Goal: Information Seeking & Learning: Check status

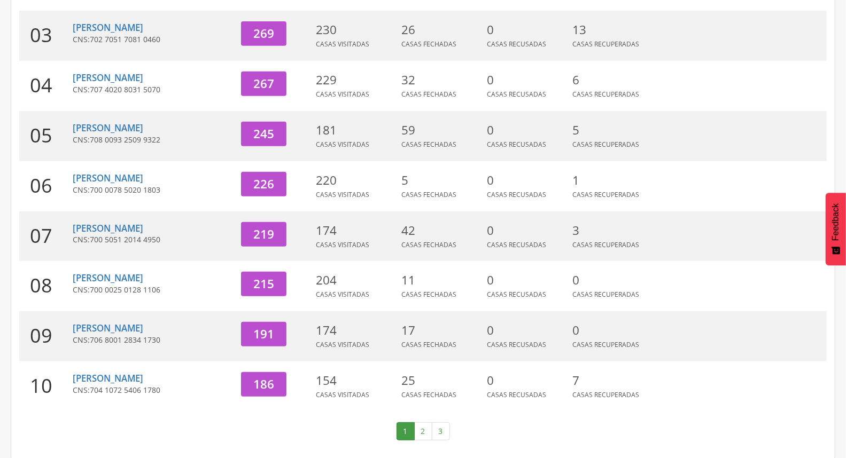
scroll to position [283, 0]
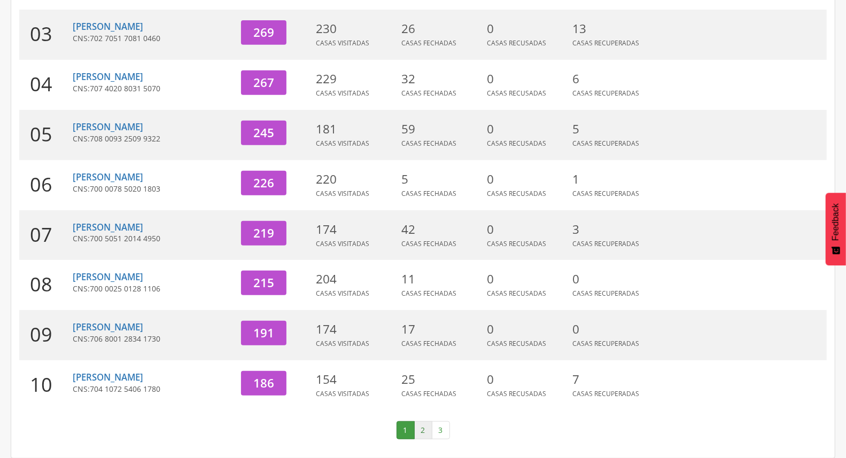
click at [417, 431] on link "2" at bounding box center [423, 430] width 18 height 18
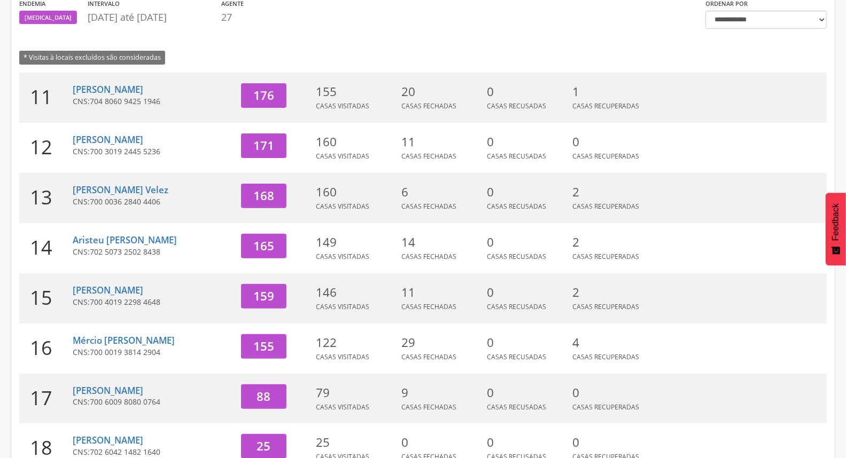
scroll to position [105, 0]
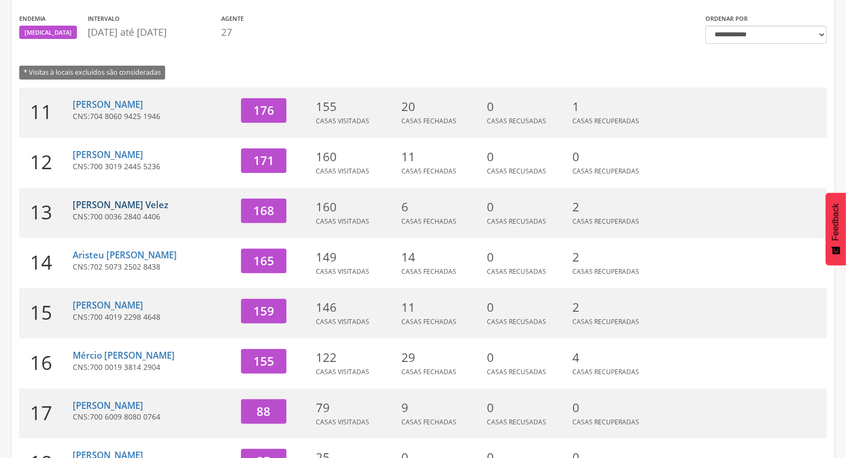
click at [130, 206] on link "[PERSON_NAME] Velez" at bounding box center [121, 205] width 96 height 12
type input "**********"
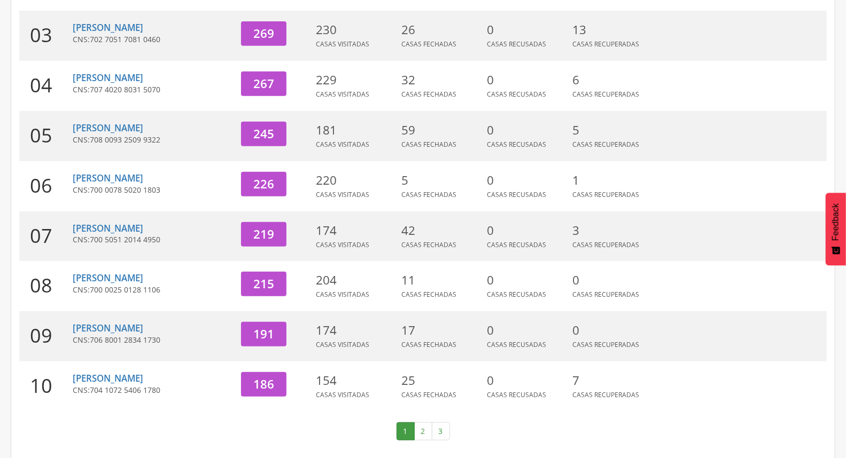
scroll to position [283, 0]
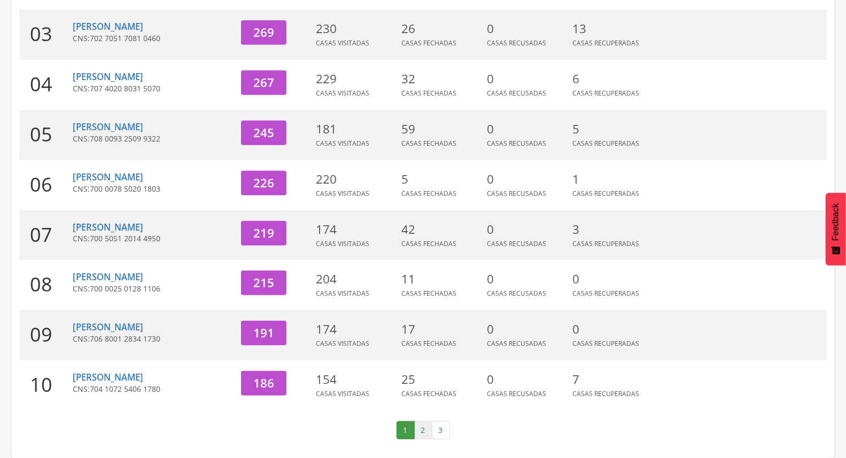
click at [421, 431] on link "2" at bounding box center [423, 430] width 18 height 18
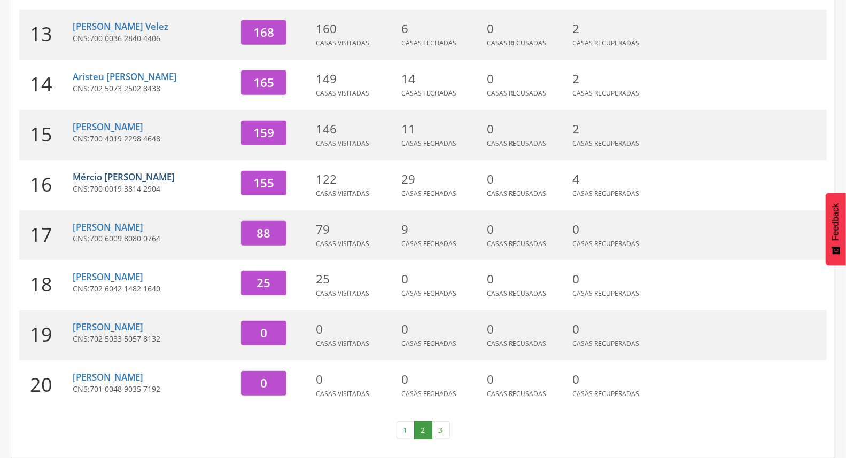
click at [132, 178] on link "Mércio [PERSON_NAME]" at bounding box center [124, 177] width 102 height 12
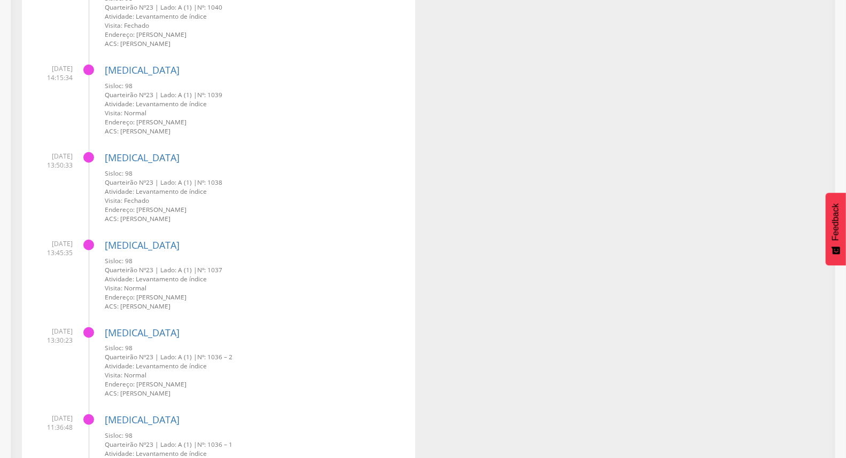
scroll to position [356, 0]
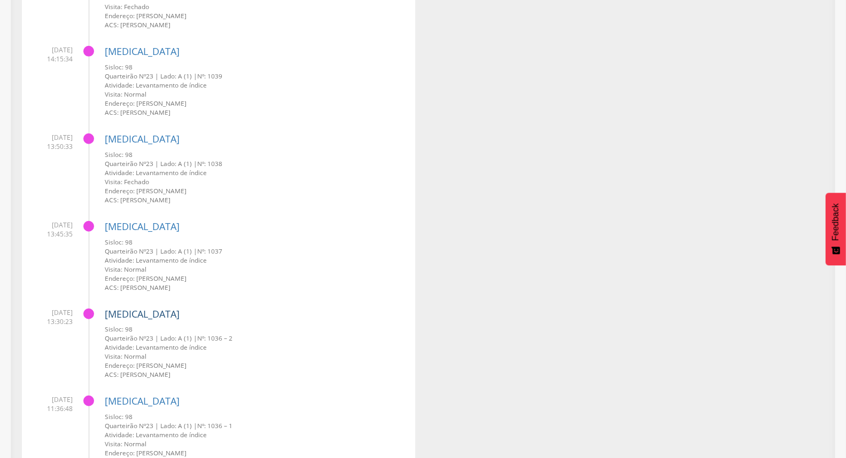
click at [118, 312] on link "[MEDICAL_DATA]" at bounding box center [142, 314] width 75 height 13
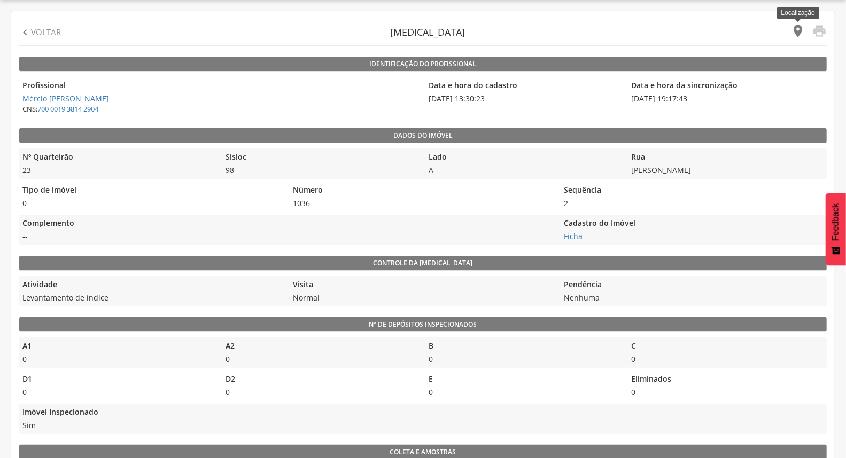
click at [799, 29] on icon "" at bounding box center [797, 31] width 15 height 15
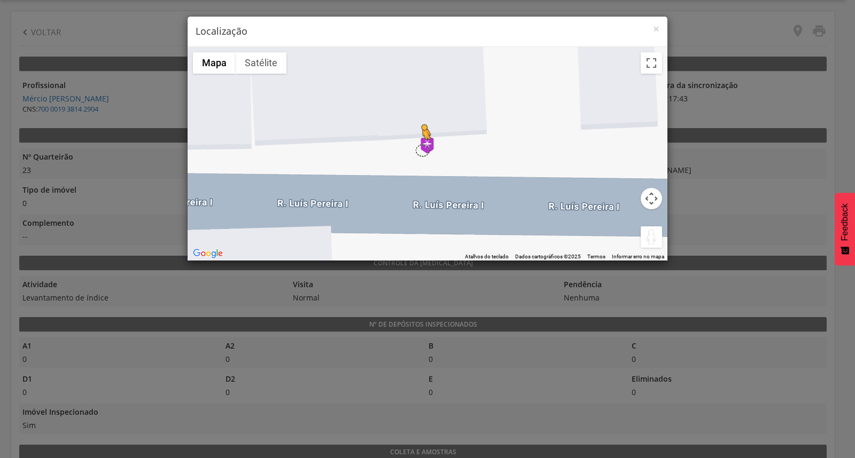
drag, startPoint x: 641, startPoint y: 232, endPoint x: 418, endPoint y: 150, distance: 237.8
click at [418, 150] on div "Pressione as teclas Alt + Enter para ativar o recurso de arrastar com o teclado…" at bounding box center [427, 154] width 480 height 214
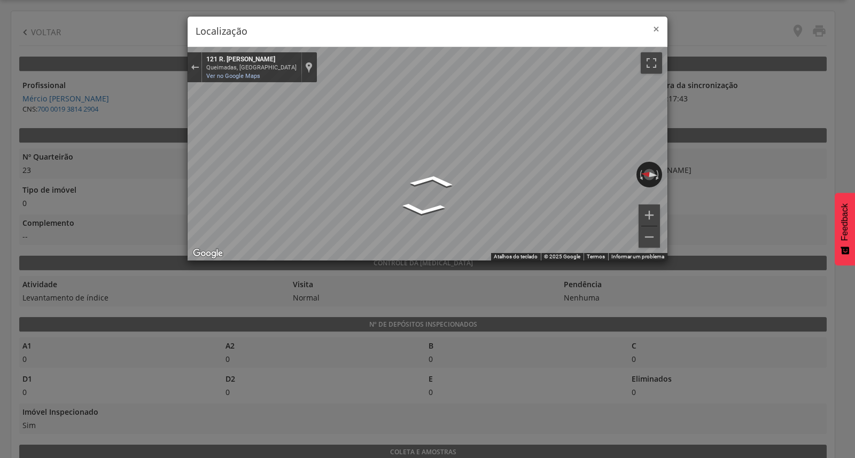
click at [654, 27] on span "×" at bounding box center [656, 28] width 6 height 15
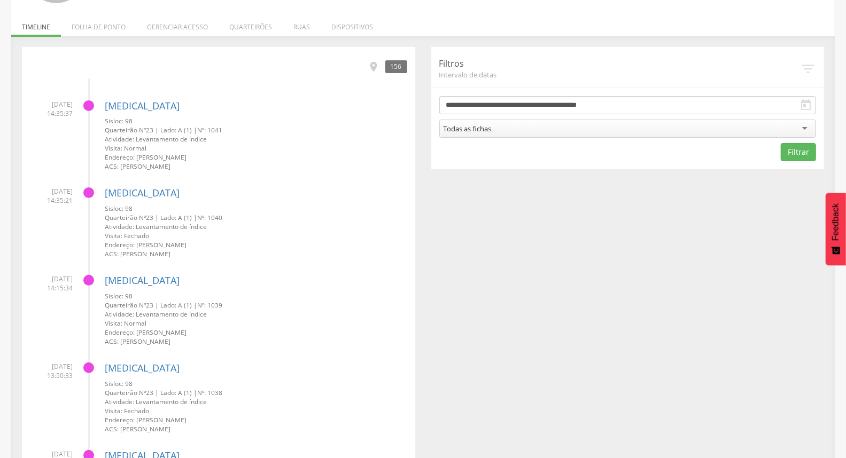
scroll to position [59, 0]
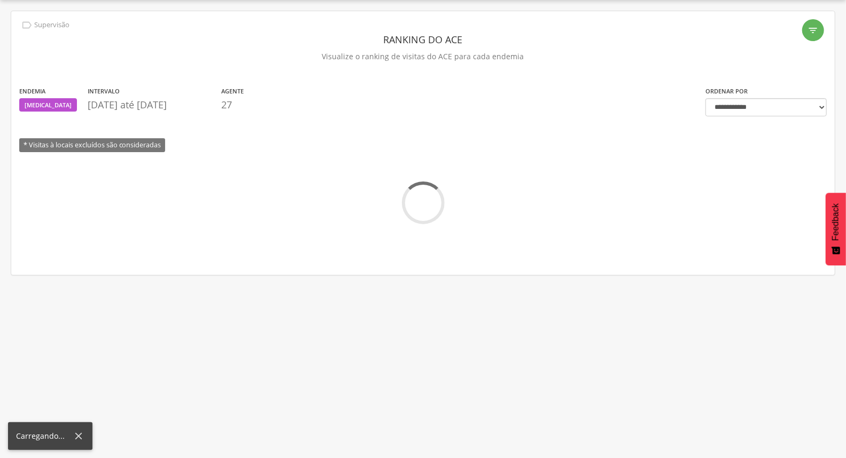
scroll to position [59, 0]
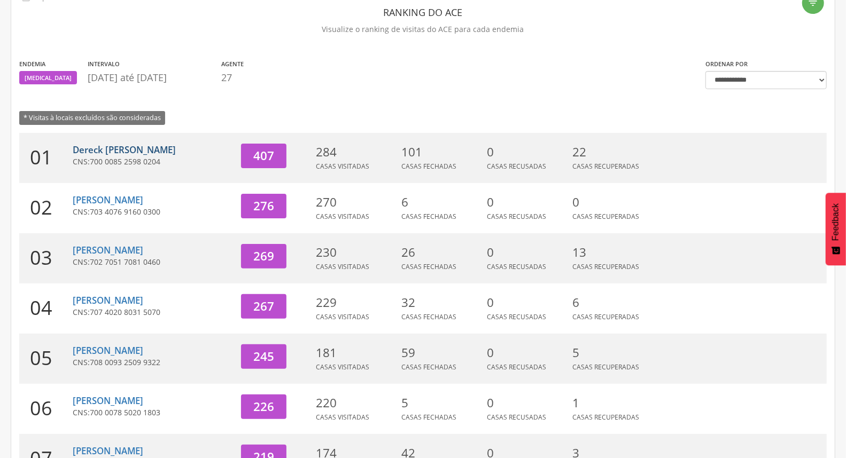
click at [159, 150] on link "Dereck [PERSON_NAME]" at bounding box center [124, 150] width 103 height 12
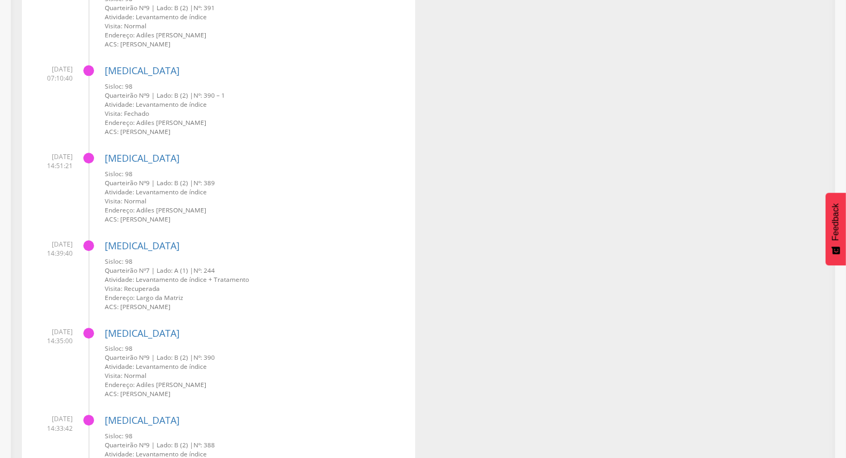
scroll to position [4127, 0]
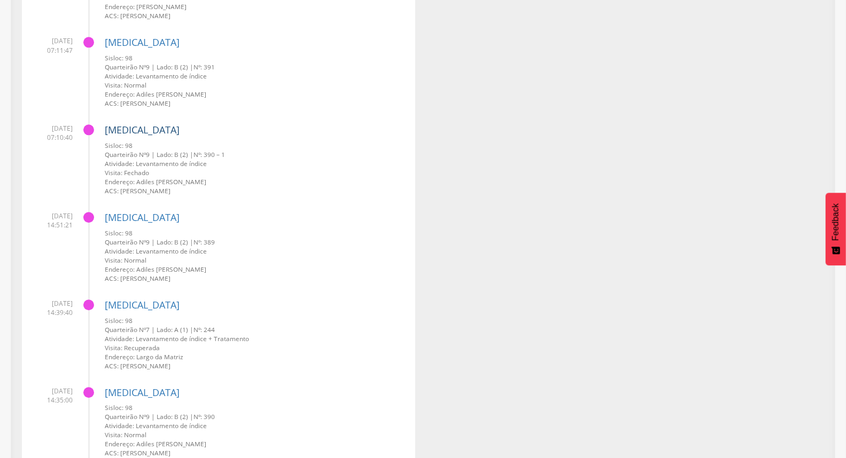
click at [118, 127] on link "[MEDICAL_DATA]" at bounding box center [142, 129] width 75 height 13
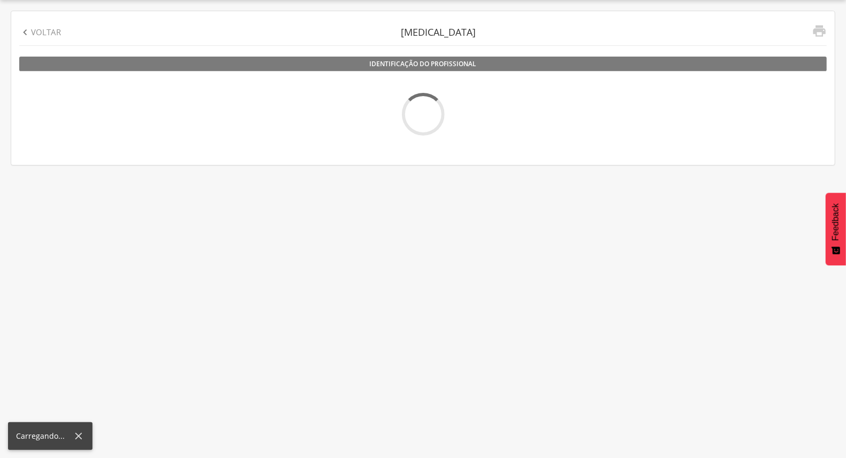
scroll to position [32, 0]
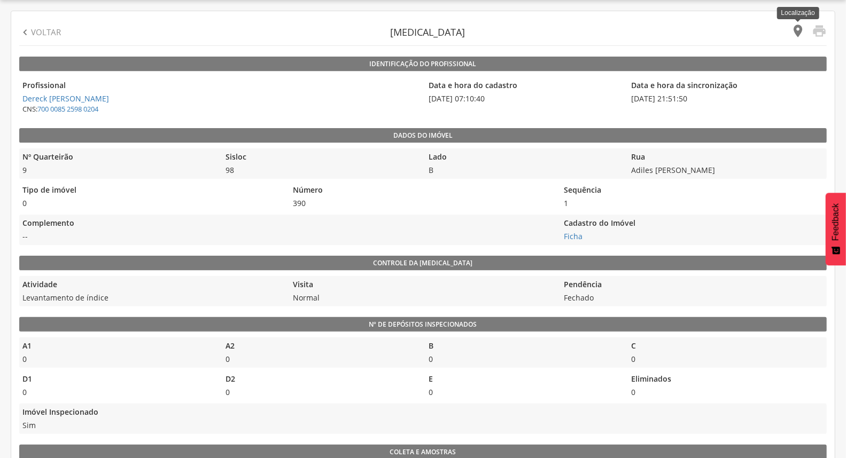
click at [797, 28] on icon "" at bounding box center [797, 31] width 15 height 15
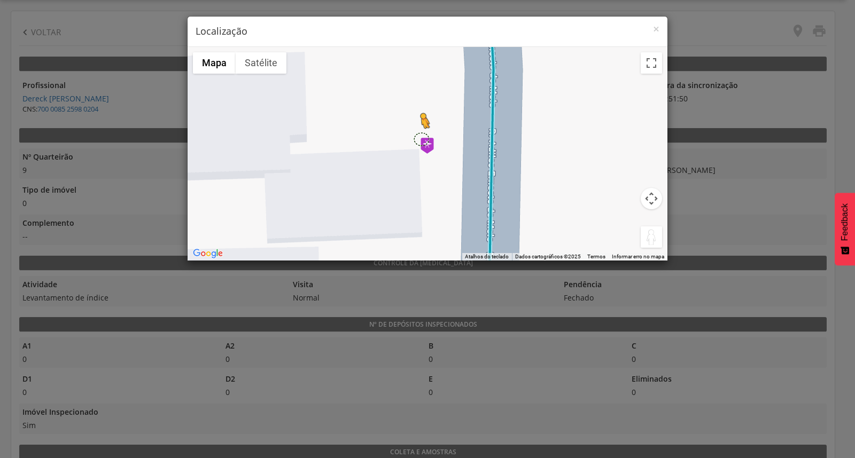
drag, startPoint x: 650, startPoint y: 235, endPoint x: 420, endPoint y: 139, distance: 249.0
click at [420, 139] on div "Pressione as teclas Alt + Enter para ativar o recurso de arrastar com o teclado…" at bounding box center [427, 154] width 480 height 214
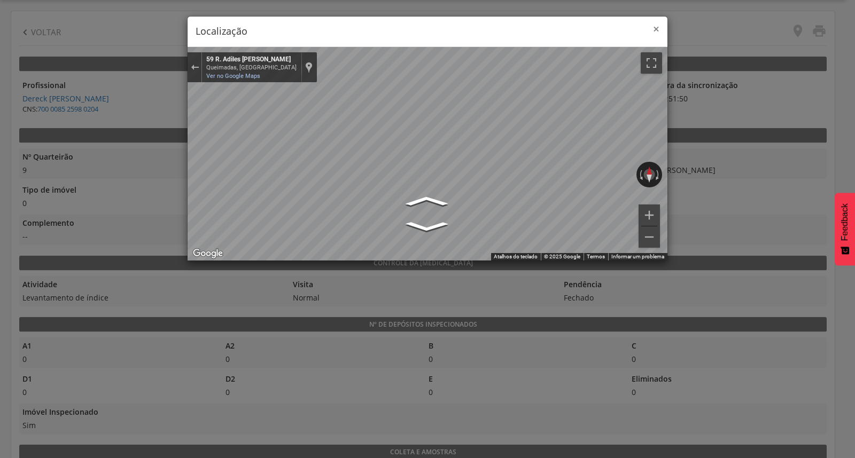
click at [655, 25] on span "×" at bounding box center [656, 28] width 6 height 15
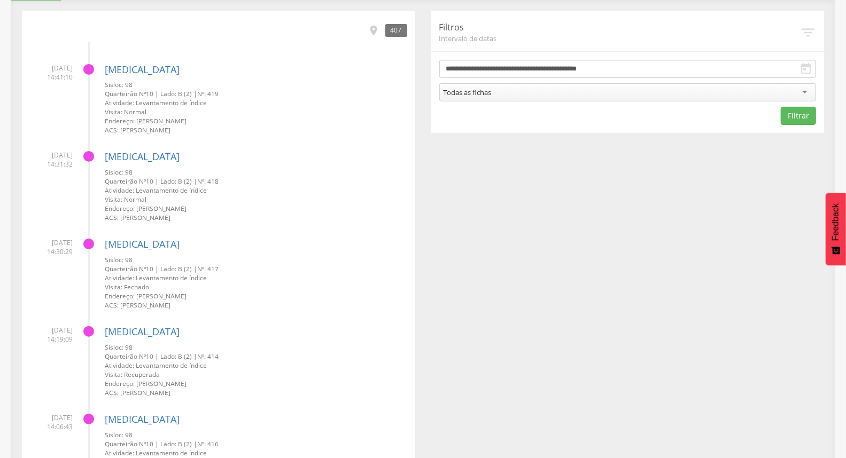
scroll to position [142, 0]
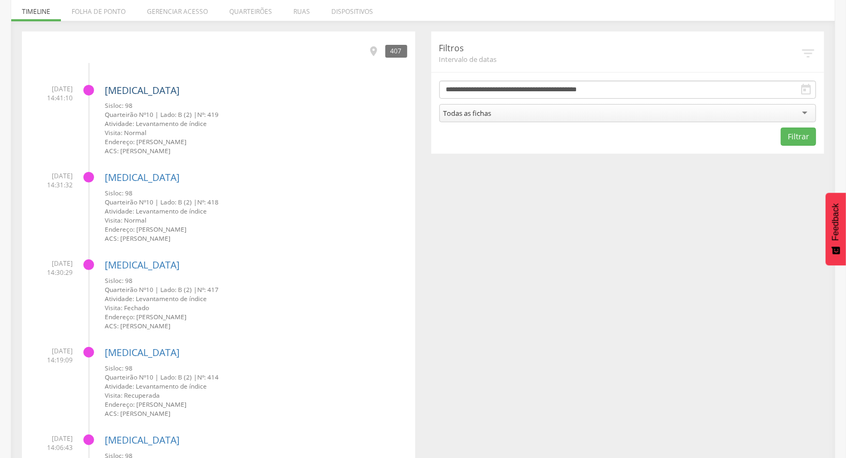
click at [119, 89] on link "[MEDICAL_DATA]" at bounding box center [142, 90] width 75 height 13
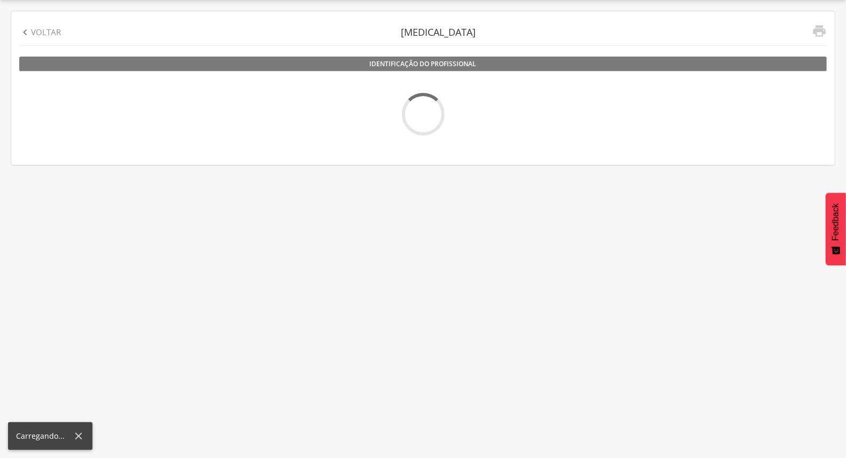
scroll to position [32, 0]
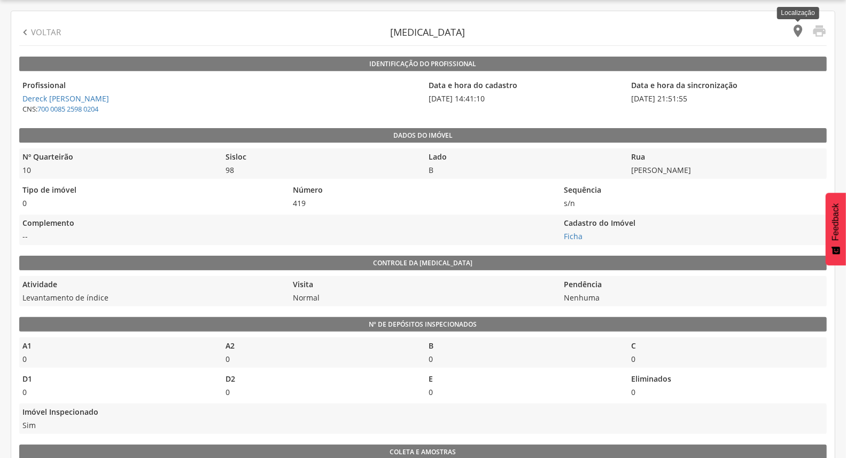
click at [796, 30] on icon "" at bounding box center [797, 31] width 15 height 15
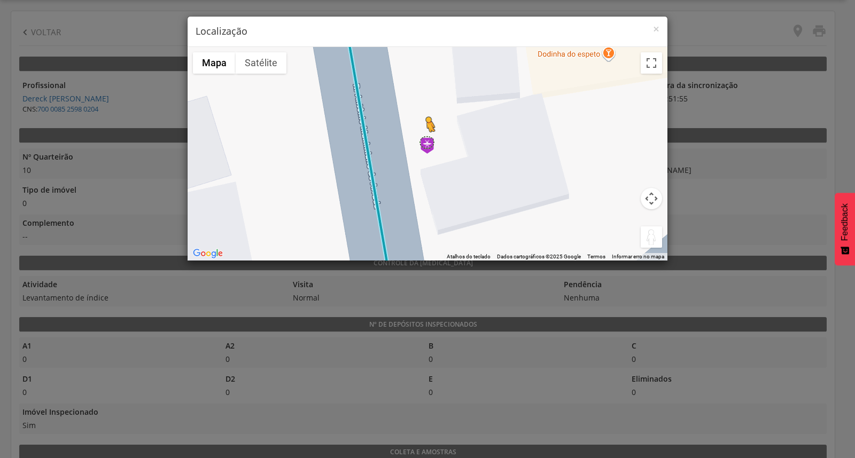
drag, startPoint x: 640, startPoint y: 238, endPoint x: 420, endPoint y: 143, distance: 239.4
click at [420, 143] on div "Pressione as teclas Alt + Enter para ativar o recurso de arrastar com o teclado…" at bounding box center [427, 154] width 480 height 214
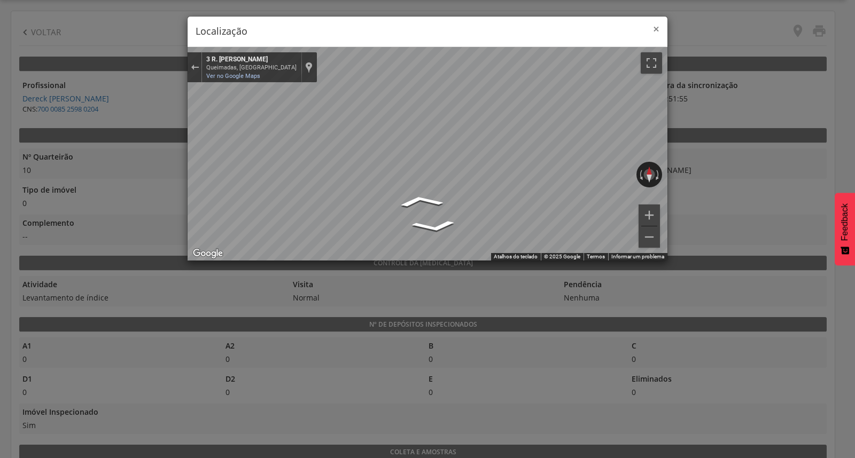
click at [654, 27] on span "×" at bounding box center [656, 28] width 6 height 15
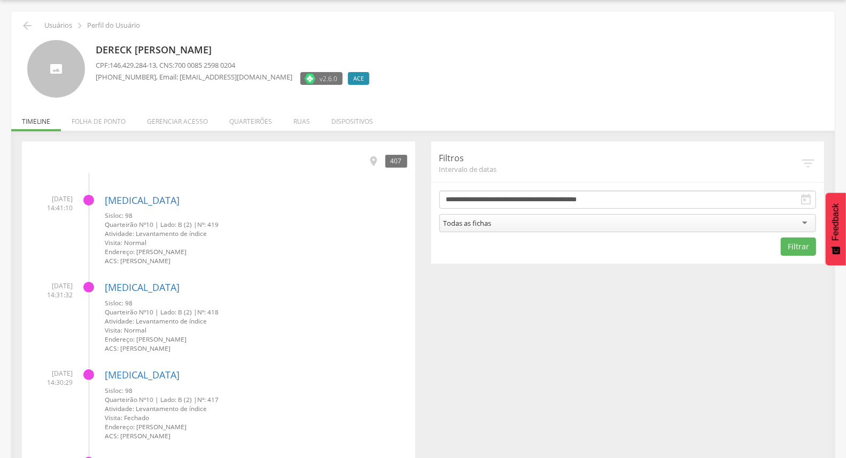
scroll to position [142, 0]
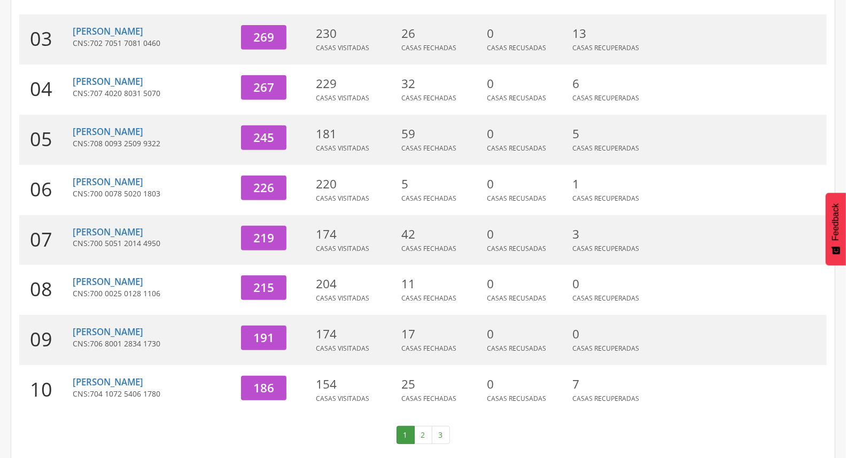
scroll to position [283, 0]
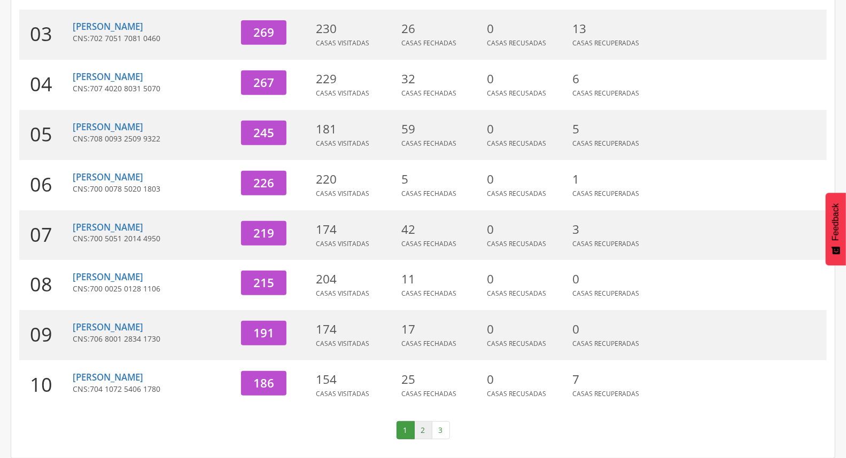
click at [425, 428] on link "2" at bounding box center [423, 430] width 18 height 18
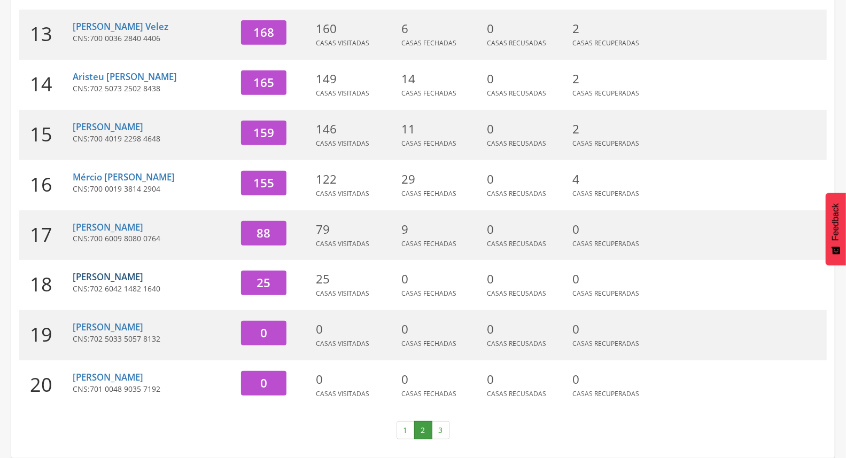
click at [134, 277] on link "[PERSON_NAME]" at bounding box center [108, 277] width 71 height 12
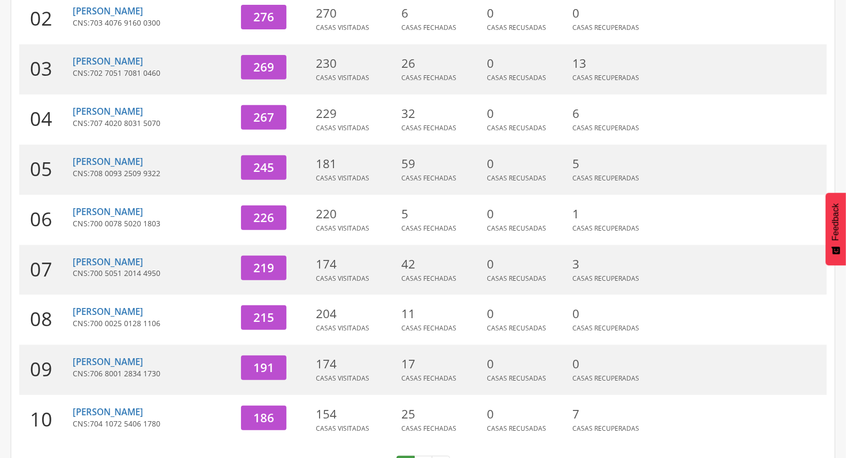
scroll to position [283, 0]
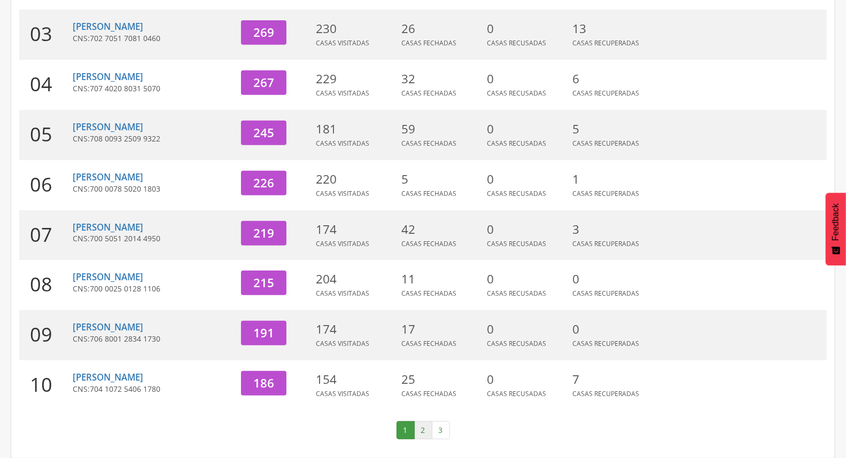
click at [426, 434] on link "2" at bounding box center [423, 430] width 18 height 18
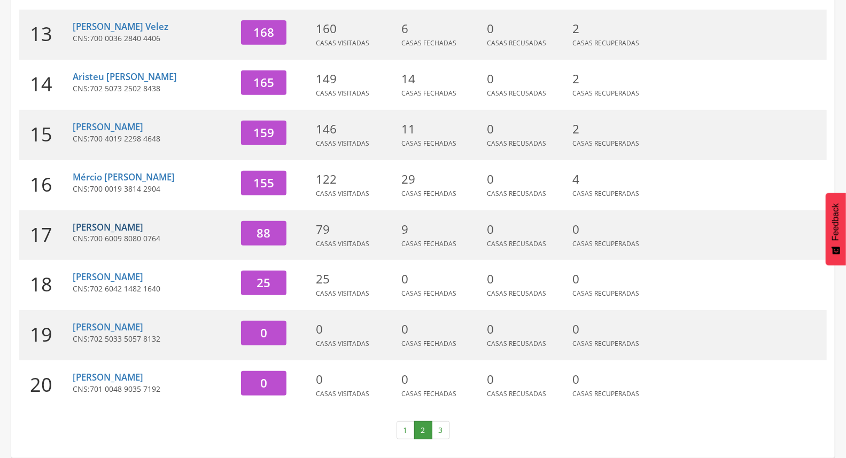
click at [142, 225] on link "[PERSON_NAME]" at bounding box center [108, 227] width 71 height 12
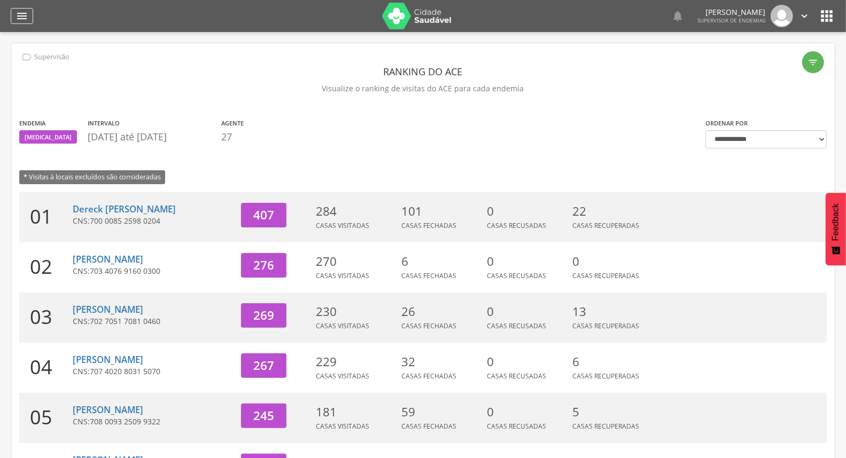
click at [25, 13] on icon "" at bounding box center [21, 16] width 13 height 13
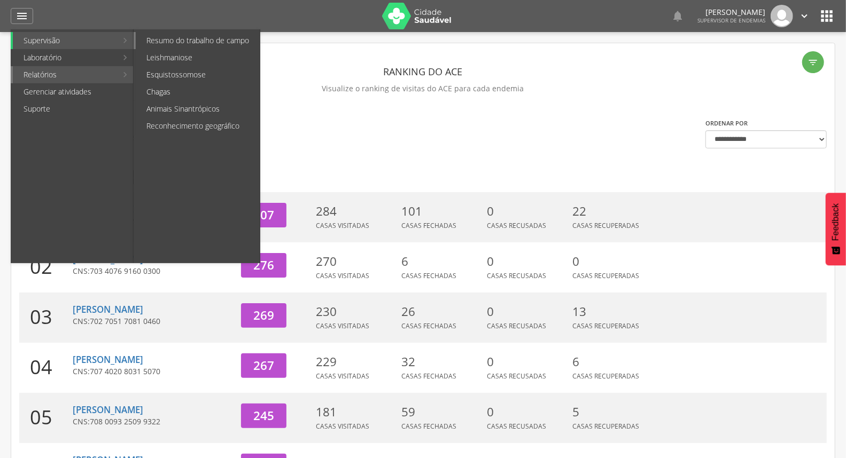
click at [225, 39] on link "Resumo do trabalho de campo" at bounding box center [198, 40] width 124 height 17
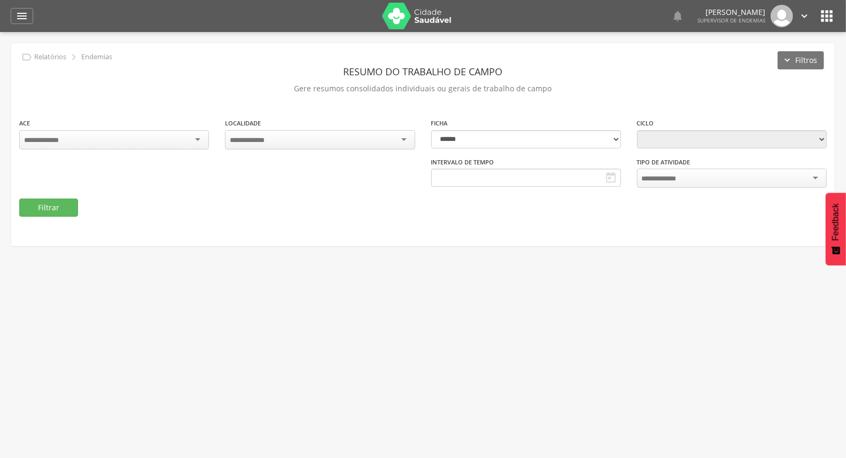
type input "**********"
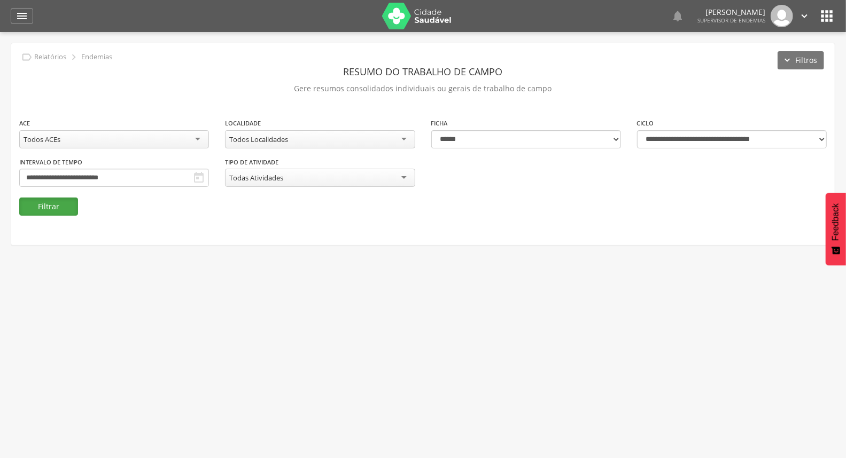
click at [46, 204] on button "Filtrar" at bounding box center [48, 207] width 59 height 18
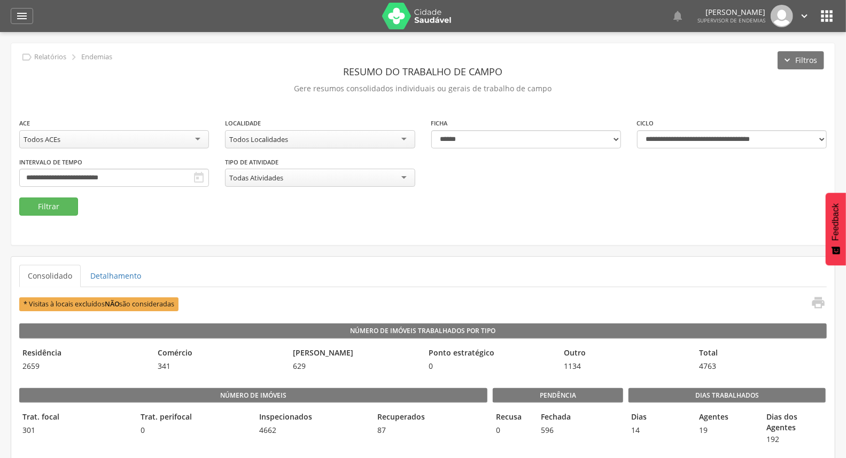
drag, startPoint x: 305, startPoint y: 151, endPoint x: 316, endPoint y: 138, distance: 17.0
click at [312, 139] on div "**********" at bounding box center [320, 137] width 206 height 39
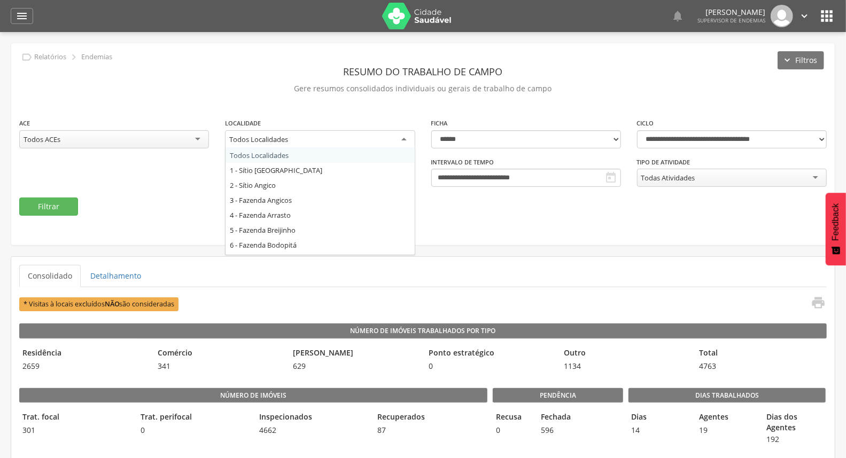
click at [317, 138] on div "Todos Localidades" at bounding box center [320, 139] width 190 height 19
type input "**"
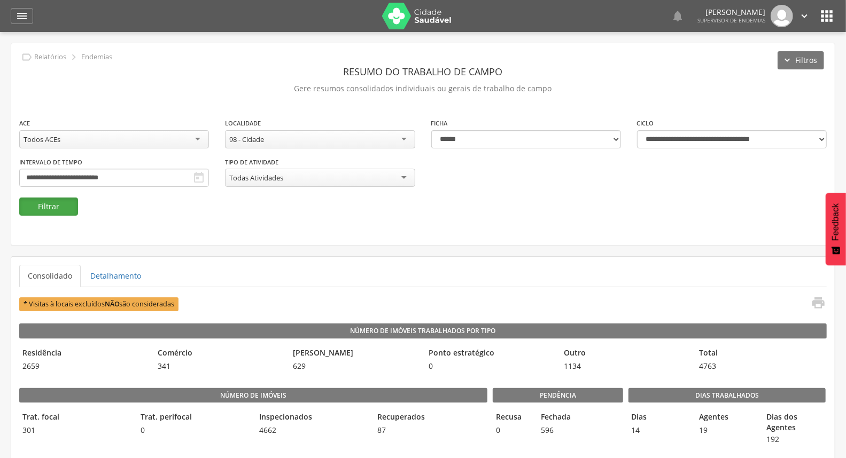
click at [52, 207] on button "Filtrar" at bounding box center [48, 207] width 59 height 18
click at [23, 13] on icon "" at bounding box center [21, 16] width 13 height 13
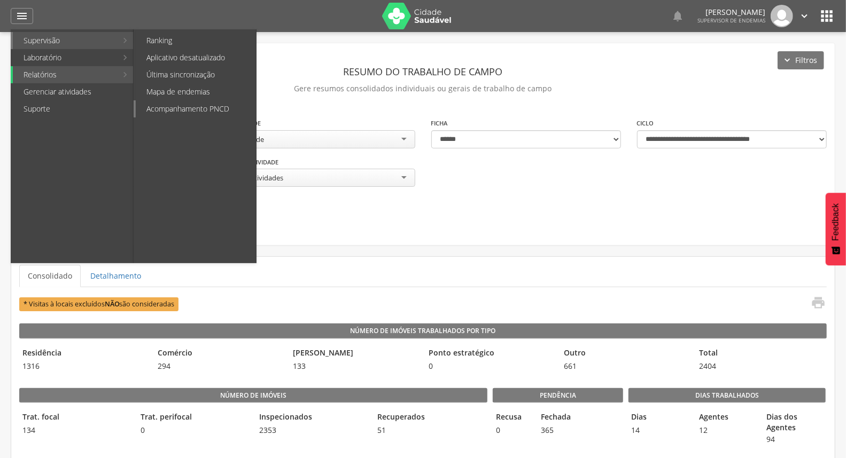
click at [212, 105] on link "Acompanhamento PNCD" at bounding box center [196, 108] width 120 height 17
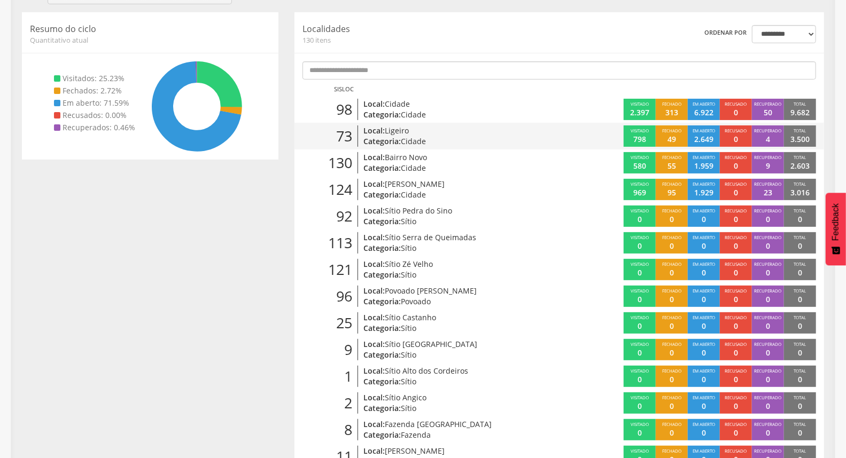
scroll to position [151, 0]
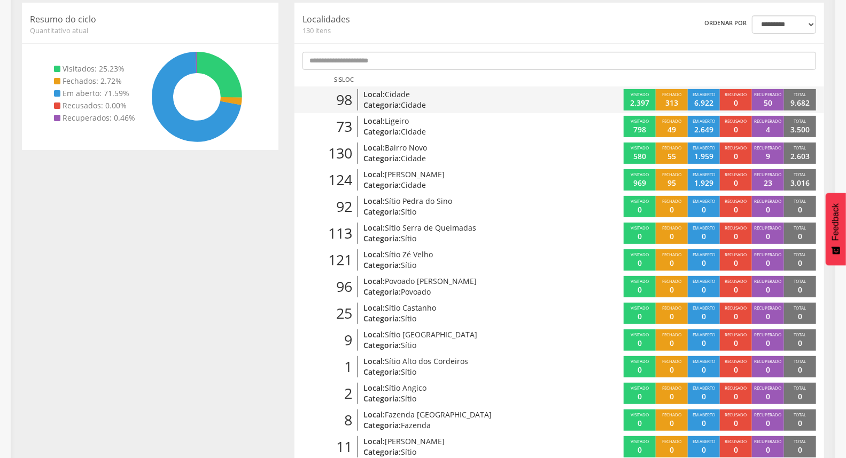
click at [464, 102] on p "Categoria: Cidade" at bounding box center [449, 105] width 173 height 11
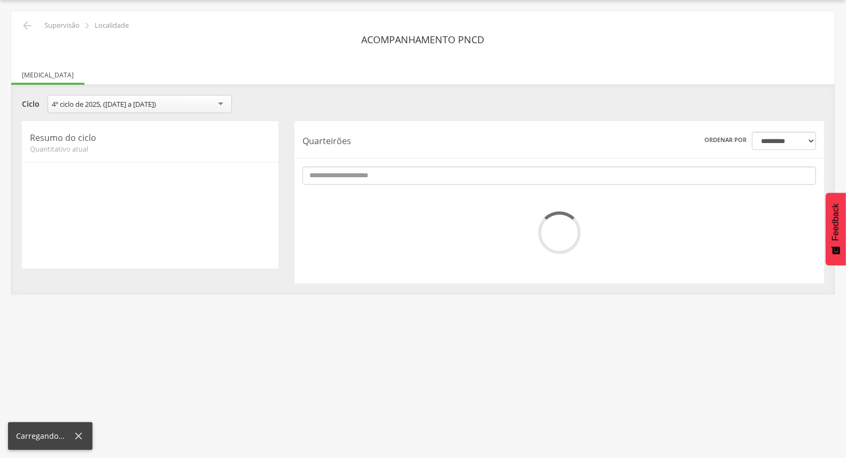
scroll to position [32, 0]
click at [464, 102] on div "**********" at bounding box center [423, 105] width 818 height 21
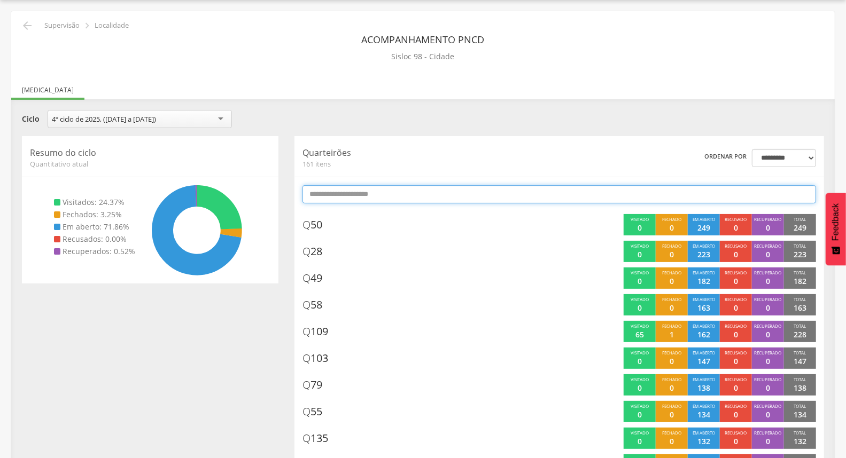
click at [414, 189] on input "text" at bounding box center [558, 194] width 513 height 18
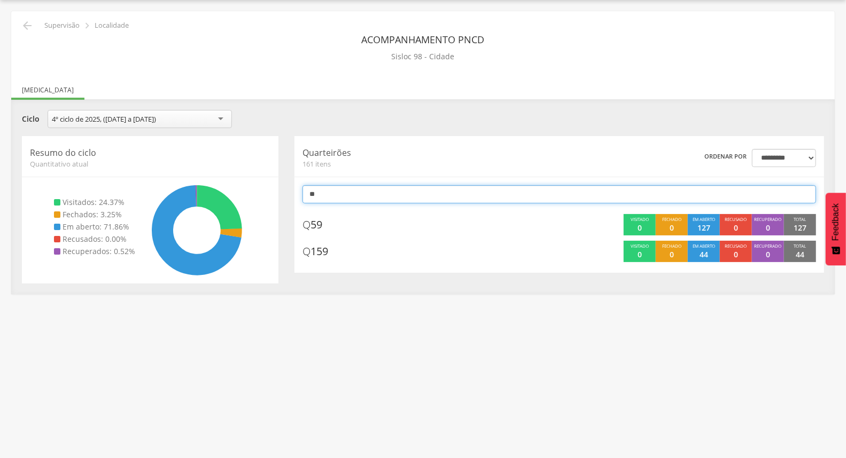
type input "*"
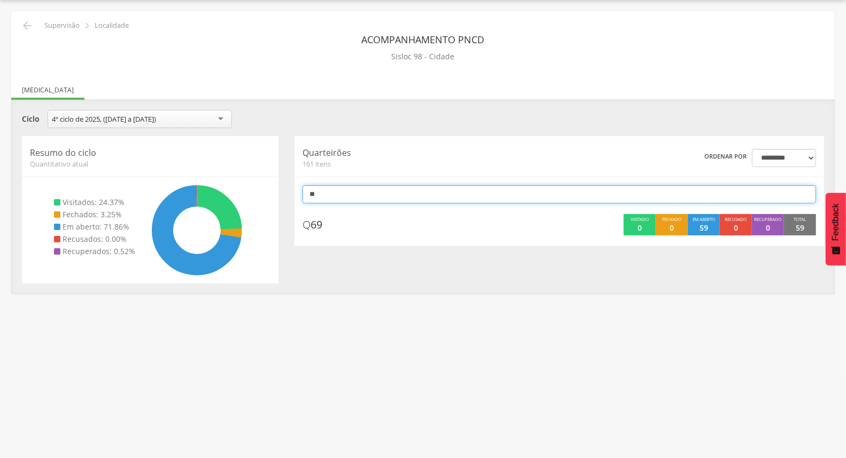
type input "*"
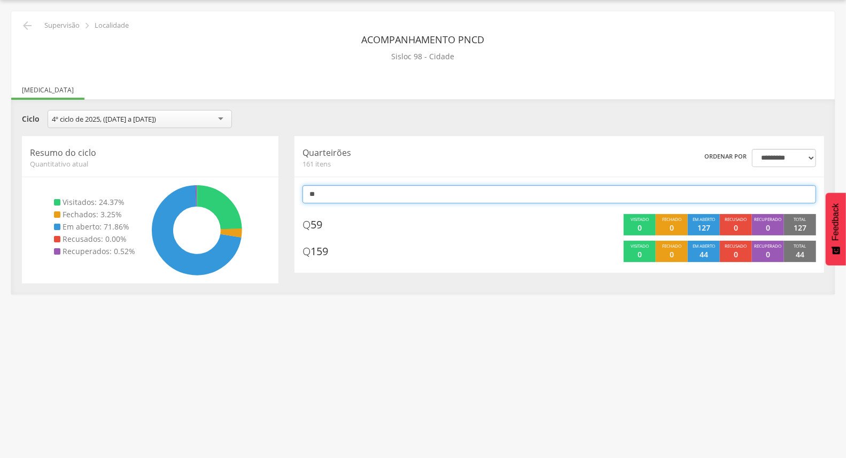
type input "*"
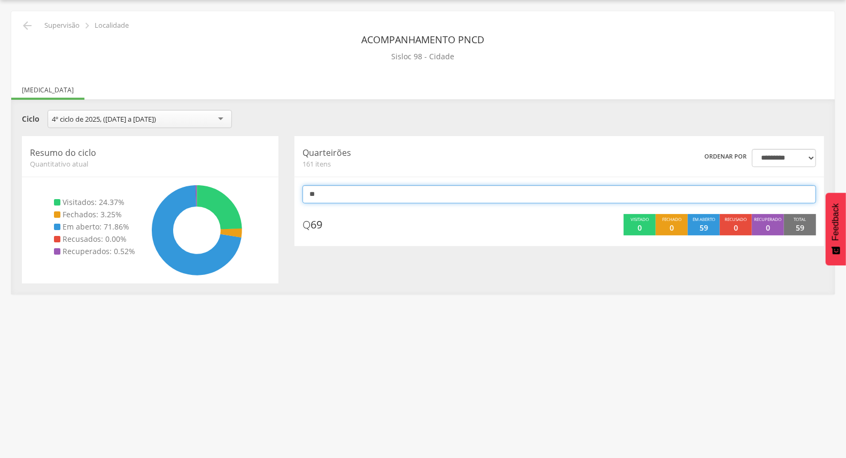
type input "*"
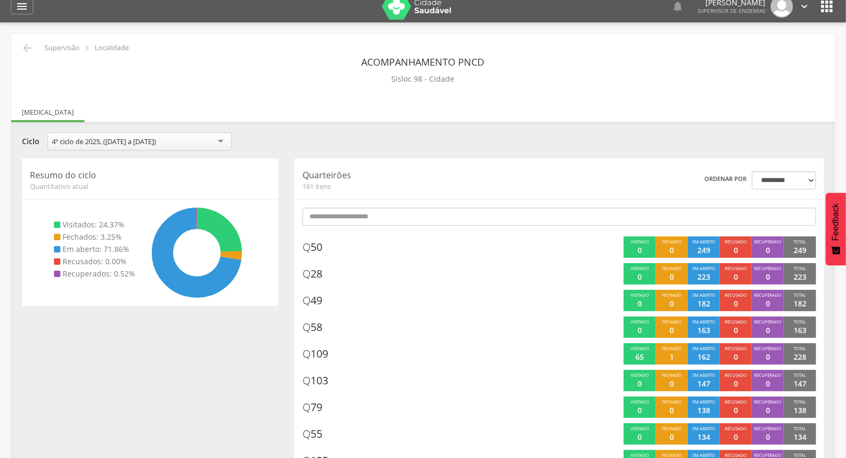
scroll to position [0, 0]
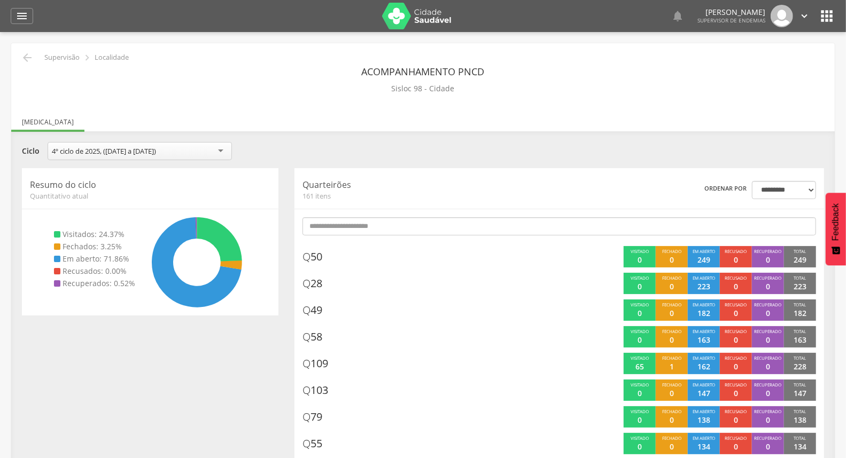
click at [599, 125] on ul "[MEDICAL_DATA]" at bounding box center [422, 122] width 823 height 9
click at [26, 57] on icon "" at bounding box center [27, 57] width 13 height 13
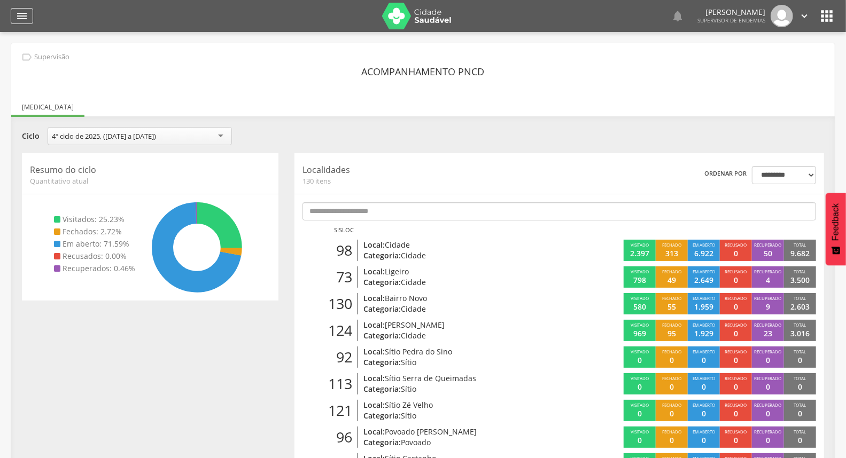
click at [11, 13] on div "" at bounding box center [22, 16] width 22 height 16
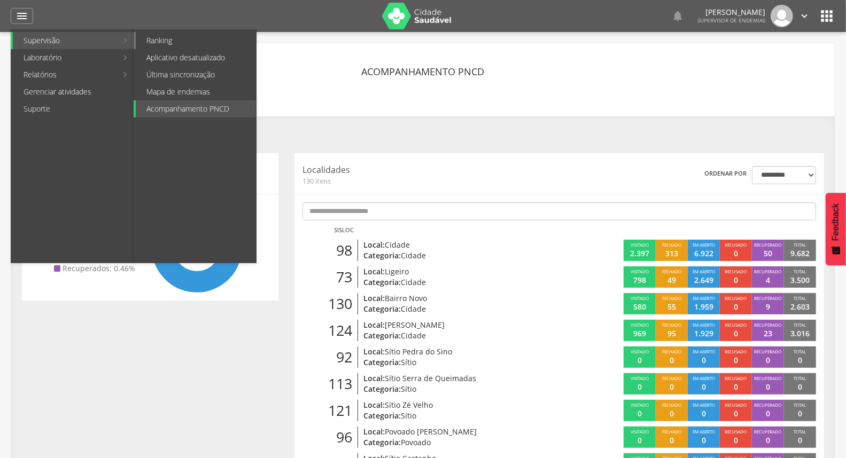
click at [185, 38] on link "Ranking" at bounding box center [196, 40] width 120 height 17
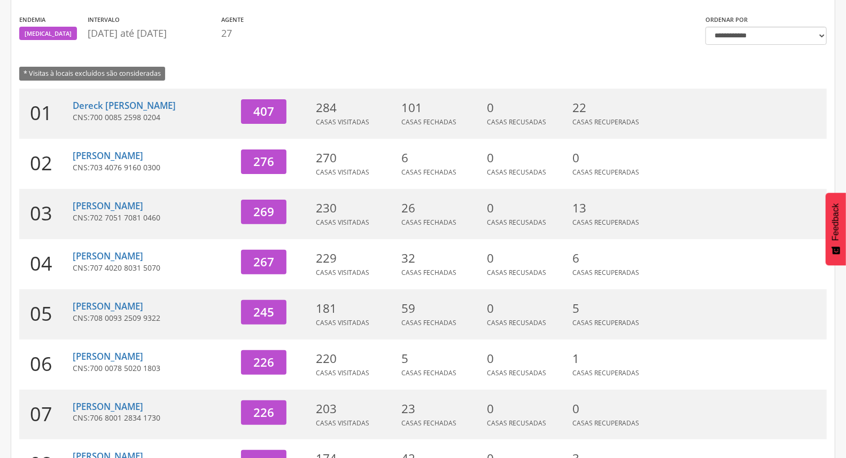
scroll to position [283, 0]
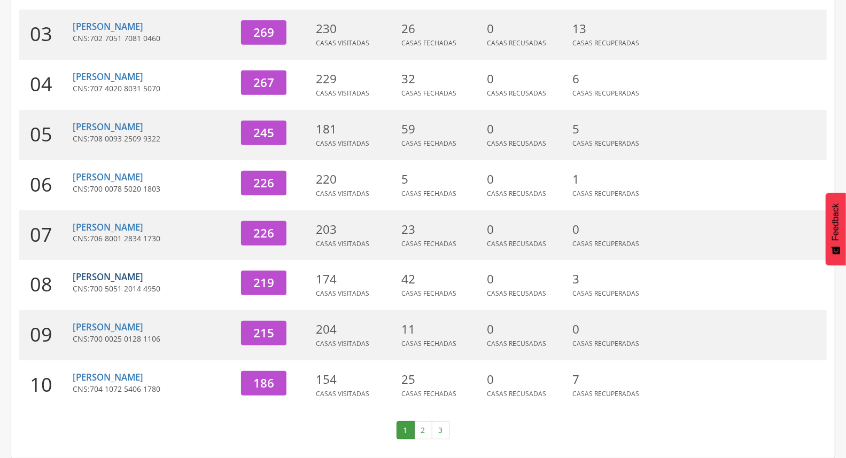
drag, startPoint x: 220, startPoint y: 278, endPoint x: 73, endPoint y: 276, distance: 146.4
click at [73, 276] on div "[PERSON_NAME] Lima CNS: 700 5051 2014 4950" at bounding box center [153, 285] width 160 height 50
copy link "[PERSON_NAME]"
click at [188, 295] on div "[PERSON_NAME] Lima CNS: 700 5051 2014 4950" at bounding box center [153, 285] width 160 height 50
drag, startPoint x: 188, startPoint y: 295, endPoint x: 171, endPoint y: 290, distance: 17.8
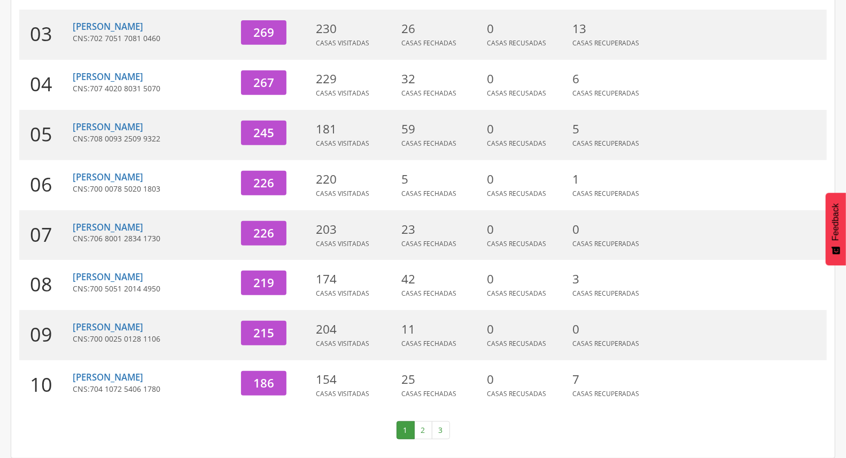
click at [187, 295] on div "[PERSON_NAME] Lima CNS: 700 5051 2014 4950" at bounding box center [153, 285] width 160 height 50
click at [143, 280] on link "[PERSON_NAME]" at bounding box center [108, 277] width 71 height 12
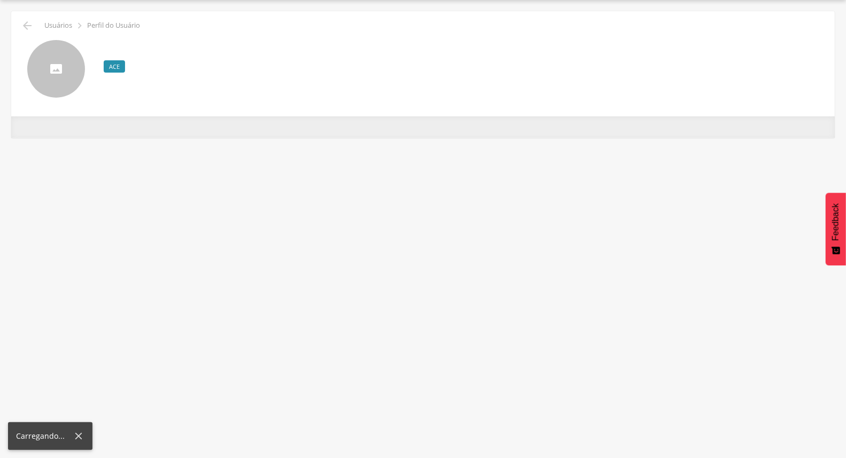
scroll to position [32, 0]
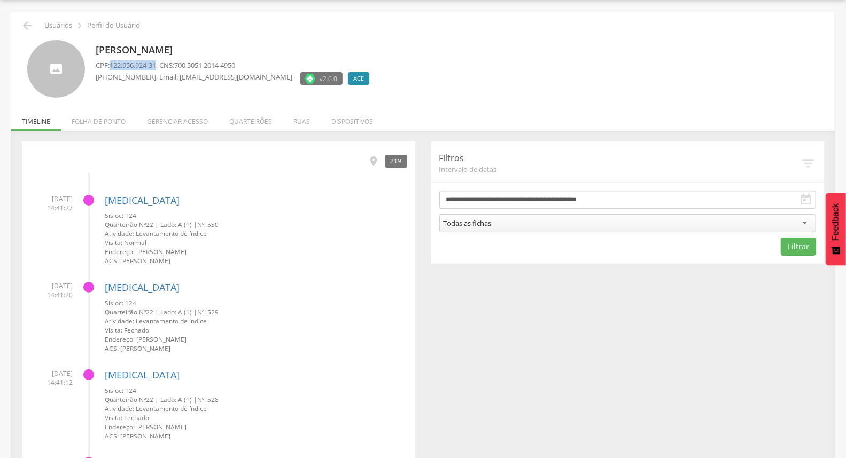
drag, startPoint x: 159, startPoint y: 64, endPoint x: 111, endPoint y: 62, distance: 48.6
click at [111, 62] on span "122.956.924-31" at bounding box center [132, 65] width 46 height 10
copy span "122.956.924-31"
click at [28, 19] on icon "" at bounding box center [27, 25] width 13 height 13
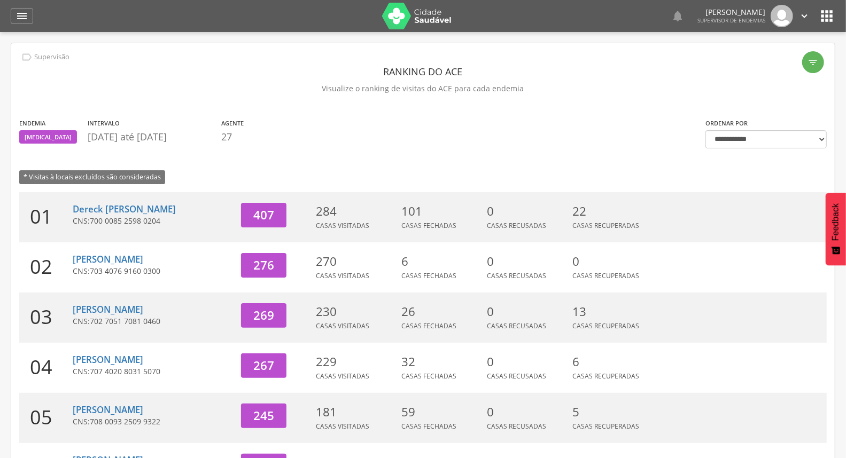
click at [802, 12] on icon "" at bounding box center [804, 16] width 12 height 12
click at [764, 57] on link "Sair" at bounding box center [767, 61] width 84 height 13
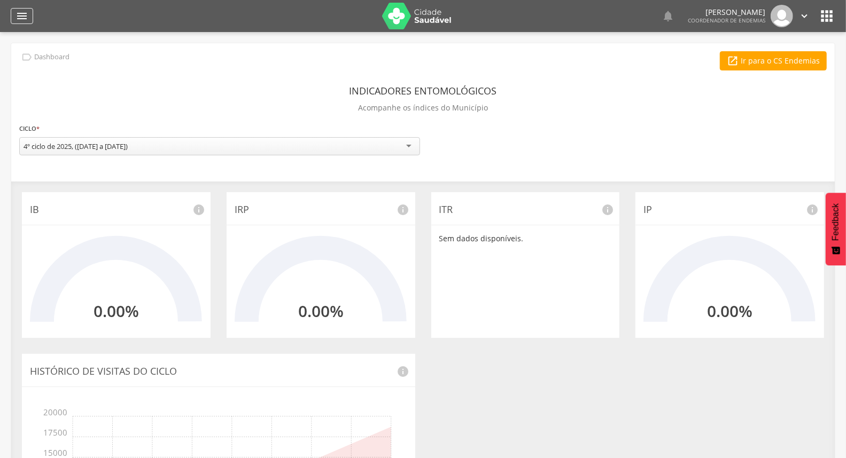
click at [12, 13] on div "" at bounding box center [22, 16] width 22 height 16
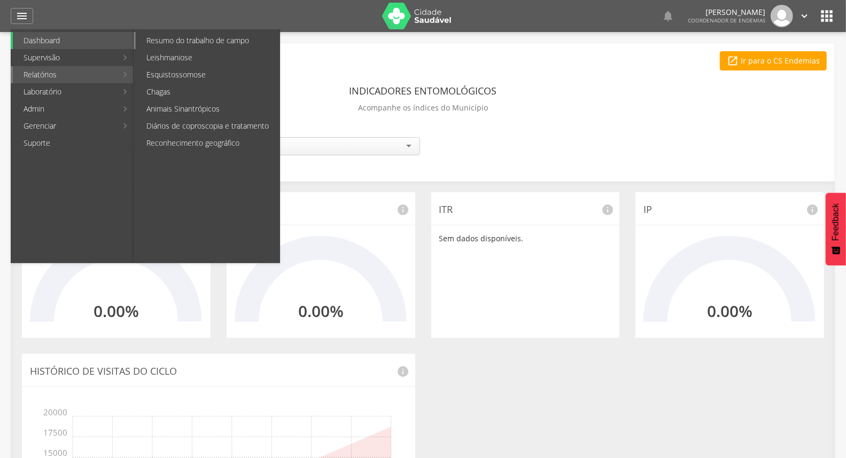
click at [192, 43] on link "Resumo do trabalho de campo" at bounding box center [208, 40] width 144 height 17
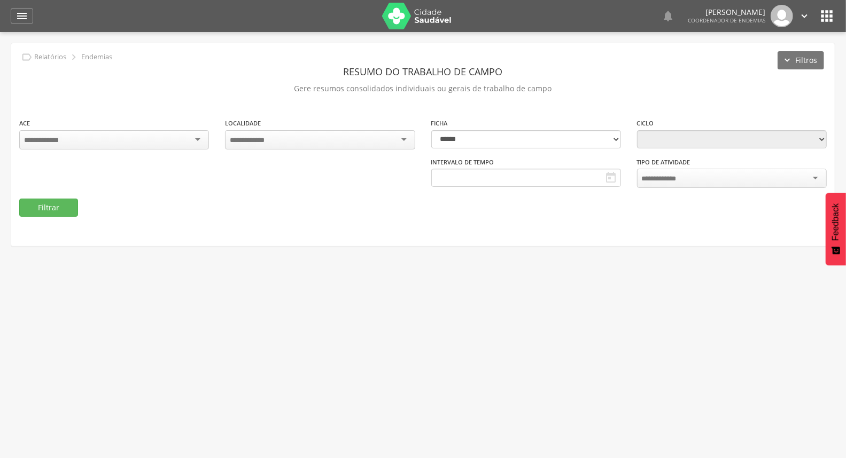
type input "**********"
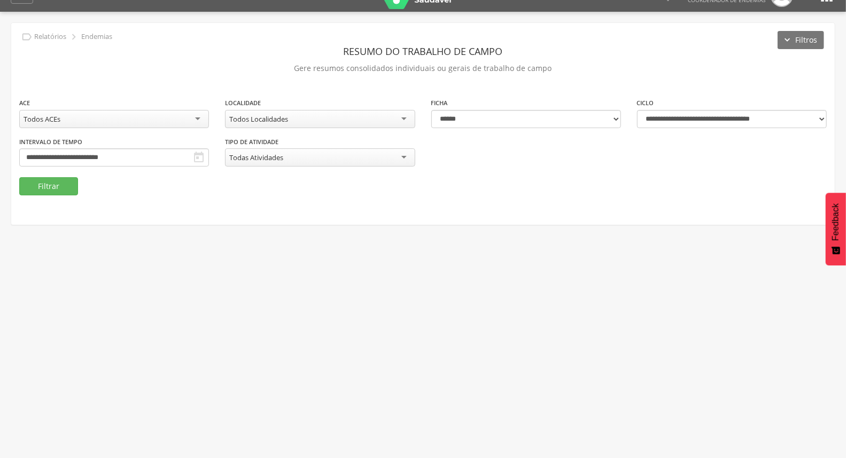
scroll to position [32, 0]
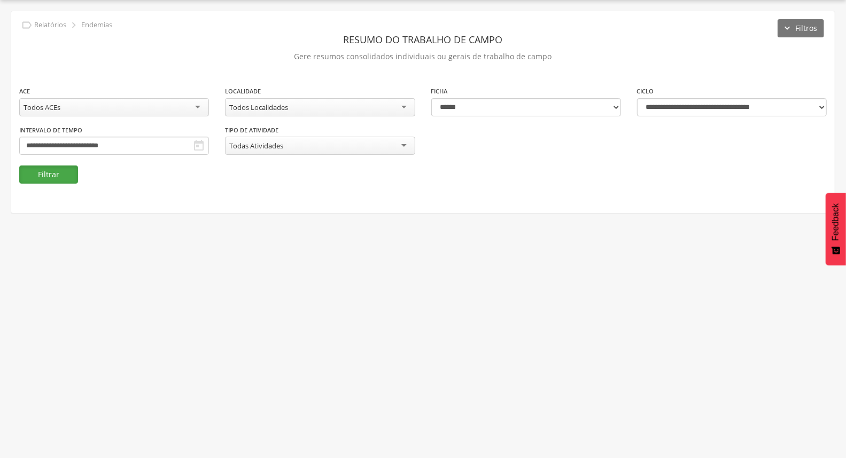
click at [54, 175] on button "Filtrar" at bounding box center [48, 175] width 59 height 18
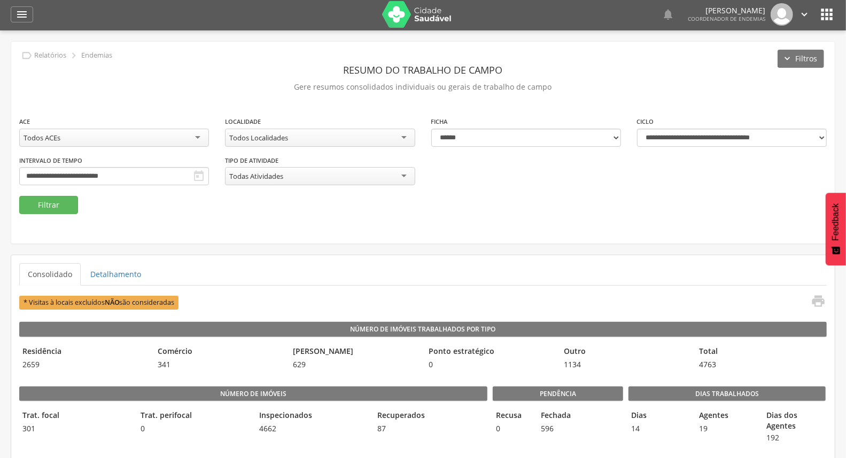
scroll to position [0, 0]
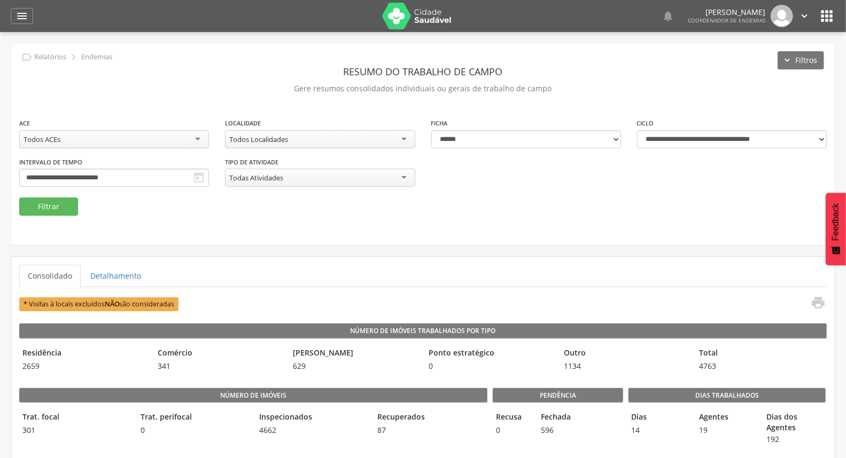
click at [804, 18] on icon "" at bounding box center [804, 16] width 12 height 12
click at [770, 61] on link "Sair" at bounding box center [767, 61] width 84 height 13
